Goal: Task Accomplishment & Management: Use online tool/utility

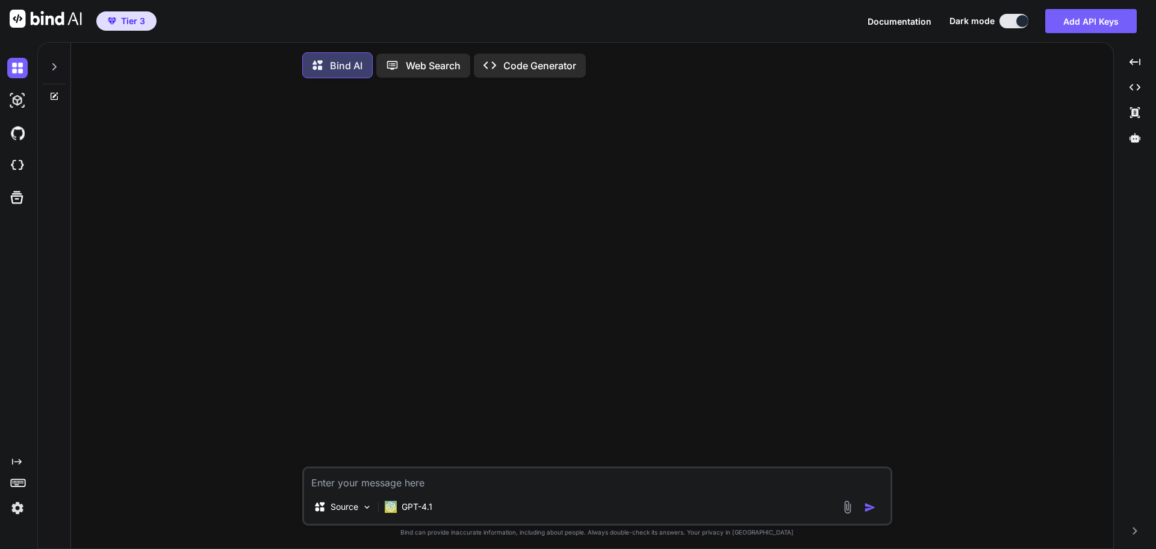
type textarea "x"
click at [19, 163] on img at bounding box center [17, 165] width 20 height 20
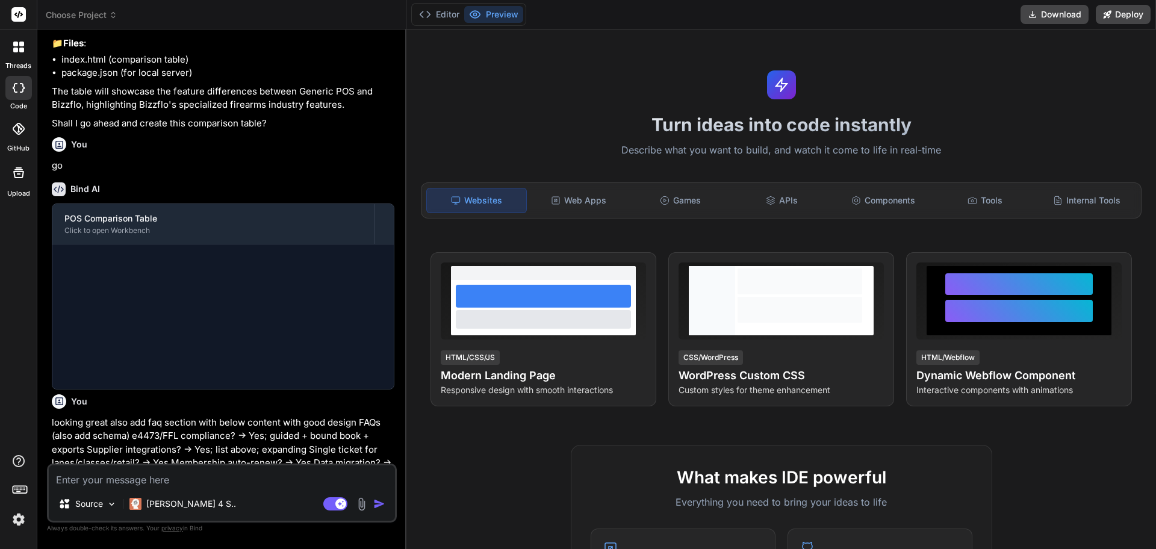
scroll to position [385, 0]
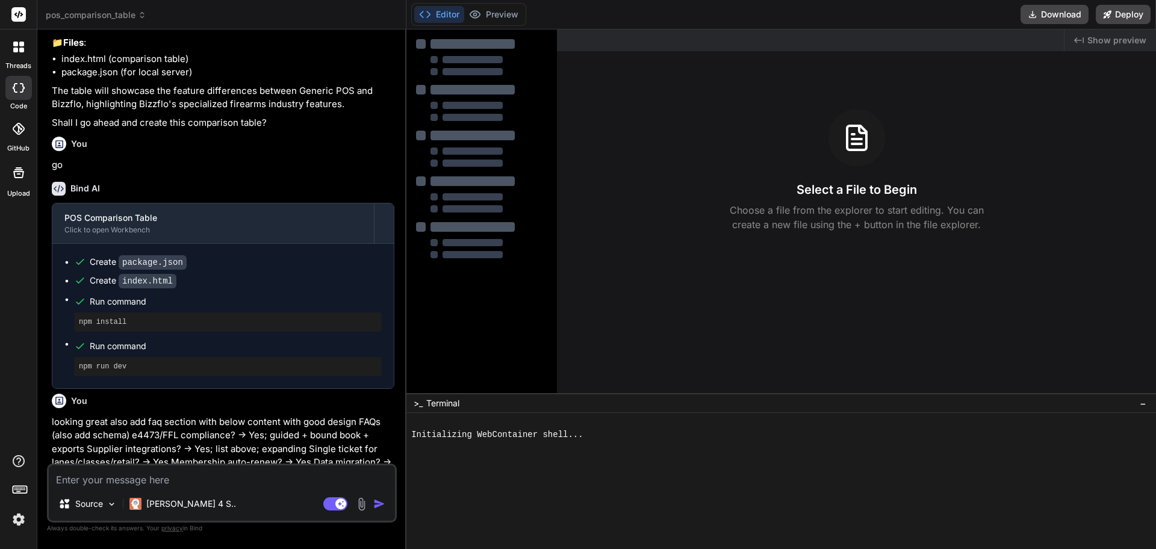
click at [124, 14] on span "pos_comparison_table" at bounding box center [96, 15] width 101 height 12
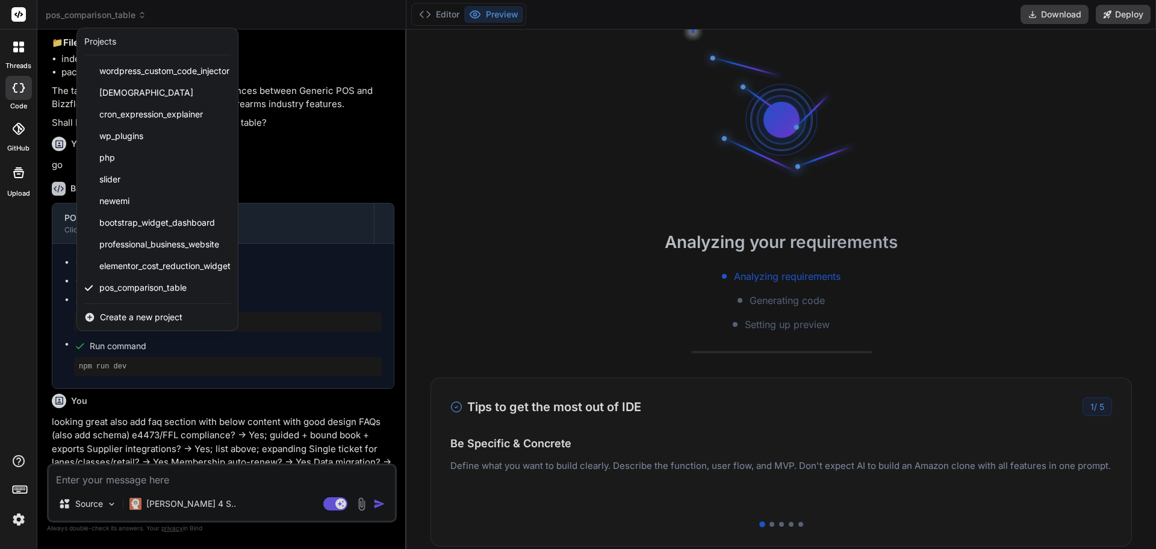
type textarea "x"
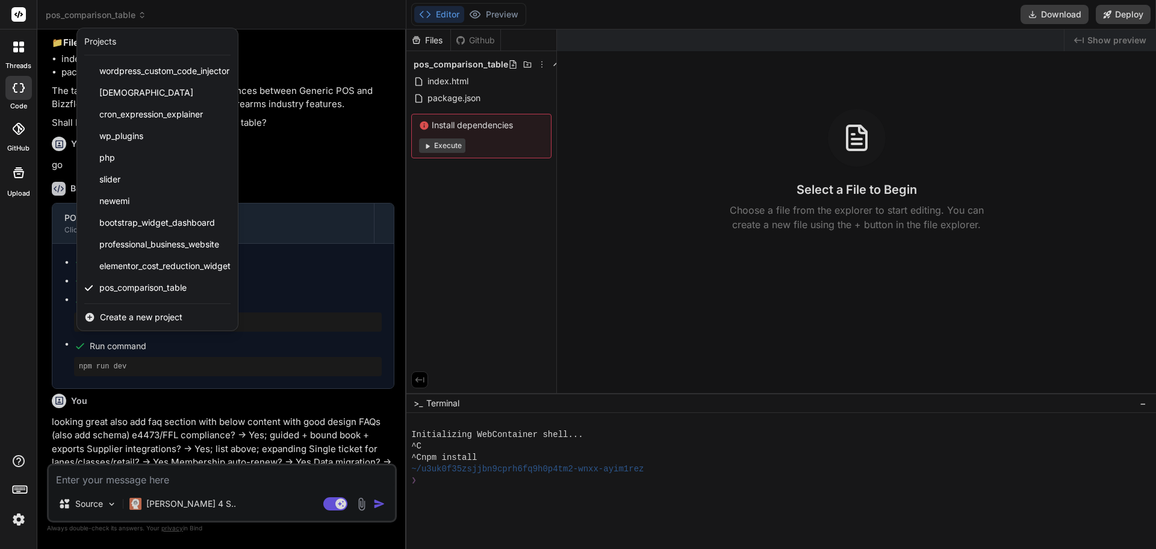
click at [143, 317] on span "Create a new project" at bounding box center [141, 317] width 83 height 12
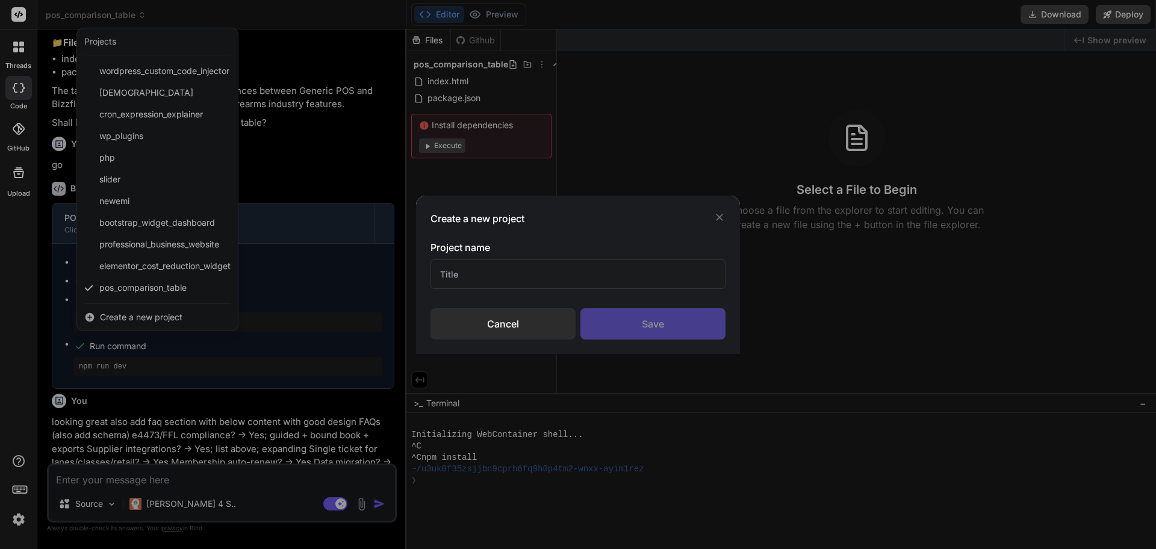
click at [549, 273] on input "text" at bounding box center [578, 275] width 295 height 30
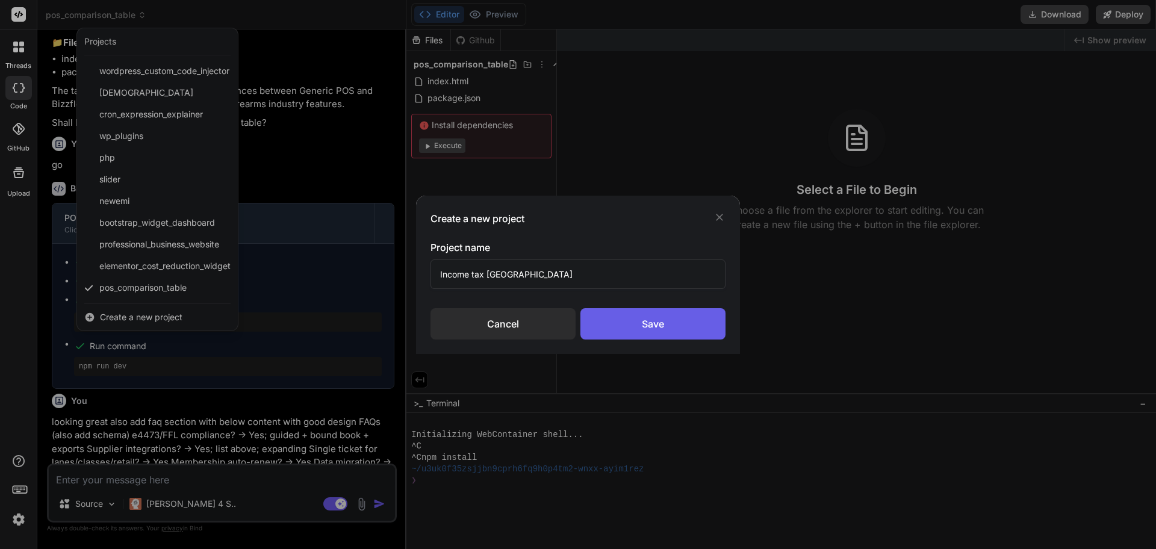
type input "Income tax [GEOGRAPHIC_DATA]"
click at [626, 328] on div "Save" at bounding box center [653, 323] width 145 height 31
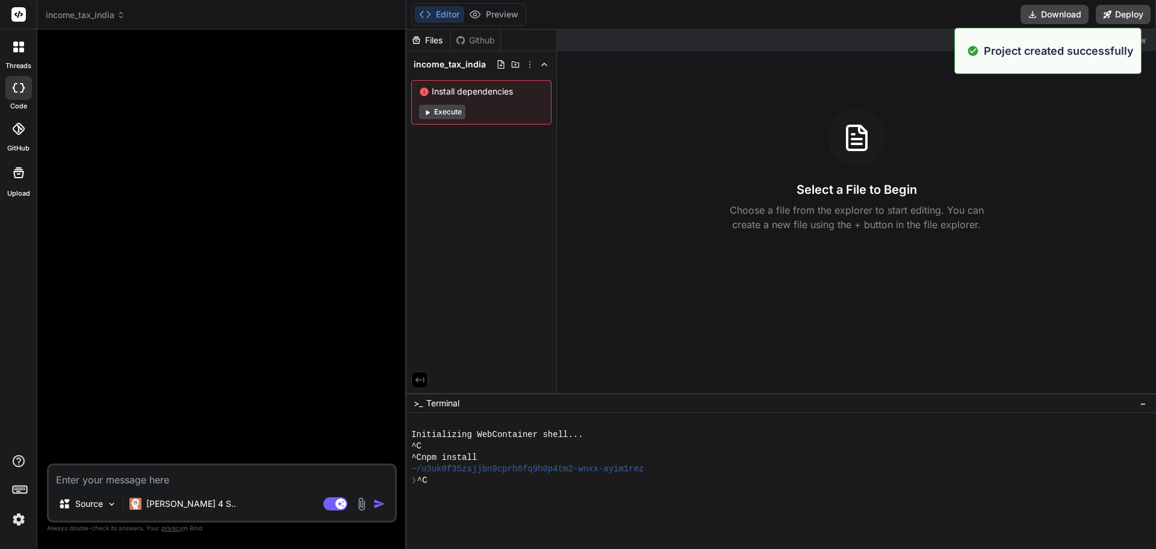
scroll to position [0, 0]
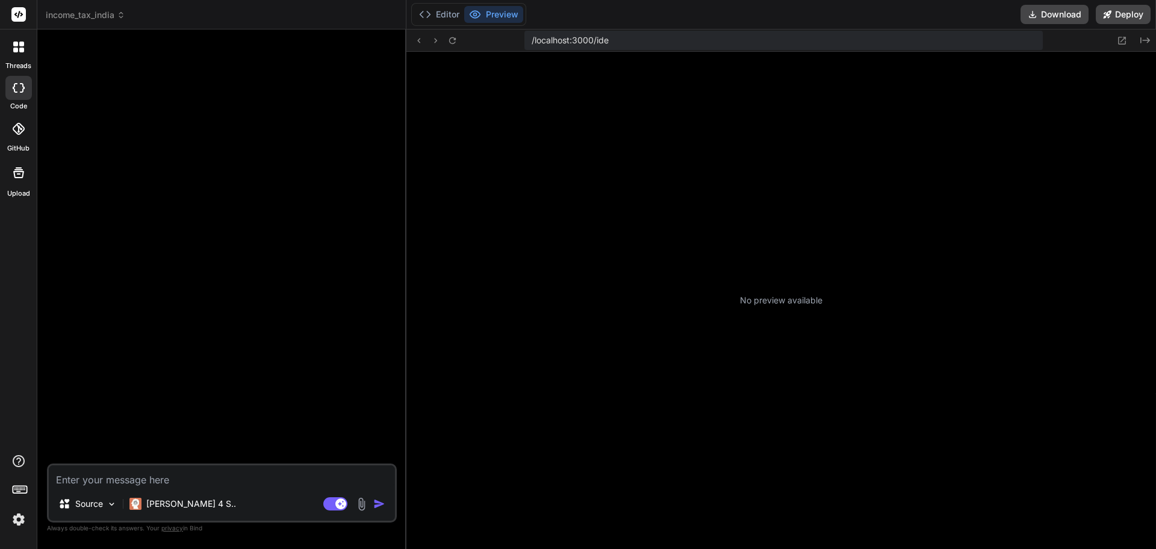
type textarea "x"
